Goal: Transaction & Acquisition: Purchase product/service

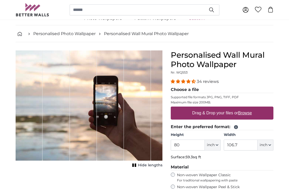
scroll to position [17, 0]
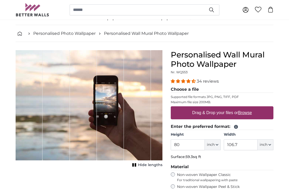
click at [248, 113] on u "Browse" at bounding box center [245, 113] width 14 height 4
click at [248, 108] on input "Drag & Drop your files or Browse" at bounding box center [222, 107] width 103 height 2
type input "**********"
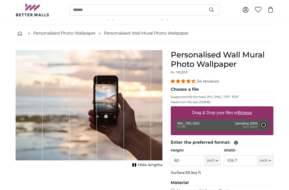
type input "161.6"
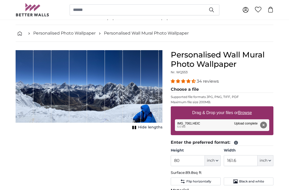
click at [217, 160] on icon "button" at bounding box center [216, 160] width 3 height 3
click at [211, 175] on link "Centimeter (cm)" at bounding box center [212, 174] width 46 height 9
type input "203.2"
type input "410.5"
click at [189, 162] on input "203.2" at bounding box center [189, 160] width 36 height 11
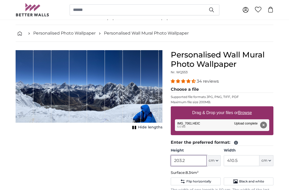
scroll to position [22, 0]
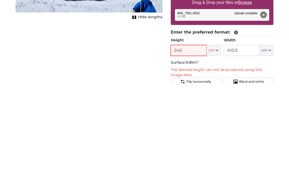
type input "240"
click at [242, 151] on input "410.5" at bounding box center [241, 156] width 36 height 11
type input "420"
click at [189, 151] on input "240" at bounding box center [189, 156] width 36 height 11
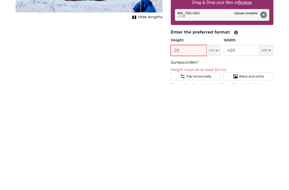
type input "200"
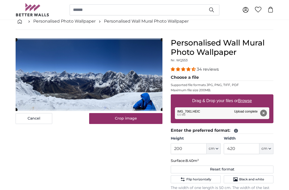
scroll to position [29, 0]
